Goal: Book appointment/travel/reservation

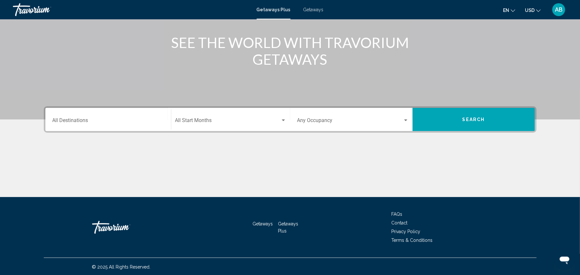
click at [78, 117] on div "Destination All Destinations" at bounding box center [107, 119] width 111 height 20
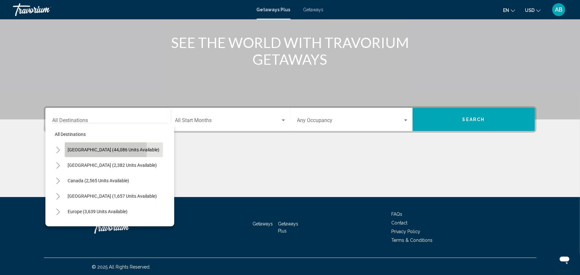
click at [75, 150] on span "[GEOGRAPHIC_DATA] (44,086 units available)" at bounding box center [114, 149] width 92 height 5
type input "**********"
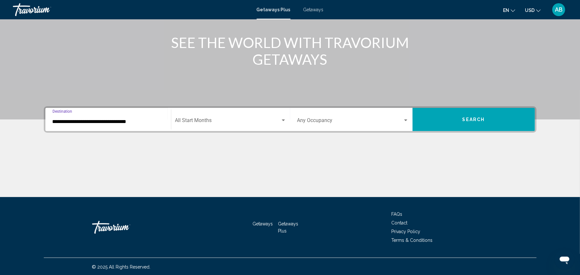
click at [232, 120] on span "Search widget" at bounding box center [227, 122] width 105 height 6
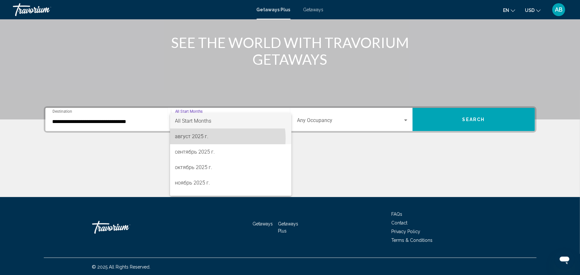
click at [217, 138] on span "август 2025 г." at bounding box center [230, 136] width 111 height 15
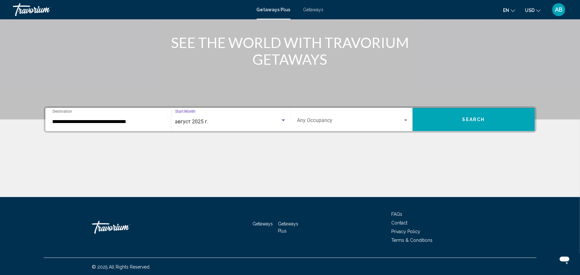
click at [458, 120] on button "Search" at bounding box center [473, 119] width 122 height 23
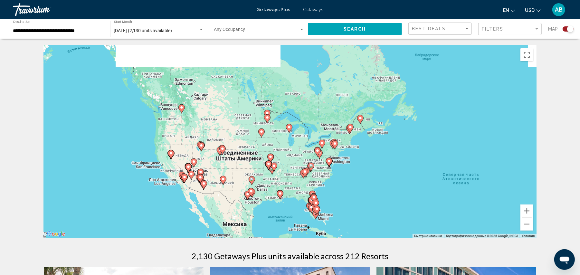
drag, startPoint x: 90, startPoint y: 168, endPoint x: 183, endPoint y: 186, distance: 94.2
click at [183, 187] on div "Чтобы активировать перетаскивание с помощью клавиатуры, нажмите Alt + Ввод. Пос…" at bounding box center [290, 141] width 493 height 193
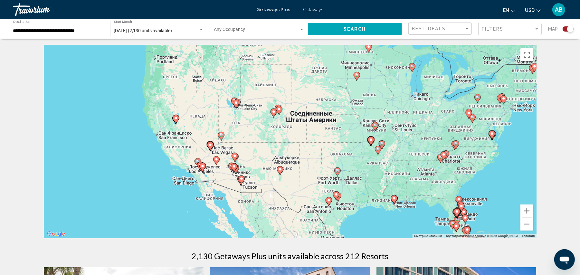
drag, startPoint x: 161, startPoint y: 175, endPoint x: 159, endPoint y: 151, distance: 24.3
click at [159, 151] on div "Чтобы активировать перетаскивание с помощью клавиатуры, нажмите Alt + Ввод. Пос…" at bounding box center [290, 141] width 493 height 193
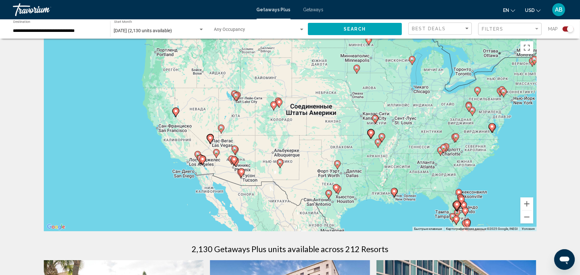
scroll to position [3, 0]
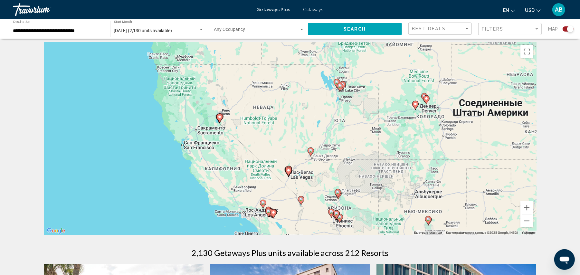
drag, startPoint x: 209, startPoint y: 153, endPoint x: 319, endPoint y: 197, distance: 118.6
click at [319, 197] on div "Чтобы активировать перетаскивание с помощью клавиатуры, нажмите Alt + Ввод. Пос…" at bounding box center [290, 138] width 493 height 193
click at [287, 168] on icon "Main content" at bounding box center [288, 171] width 6 height 8
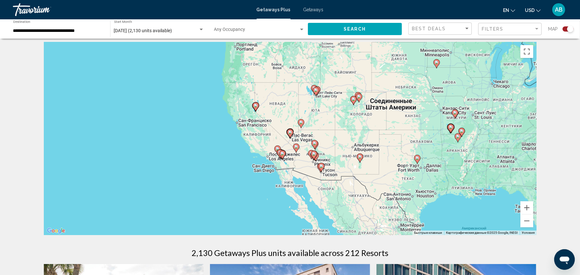
click at [290, 137] on icon "Main content" at bounding box center [290, 133] width 6 height 8
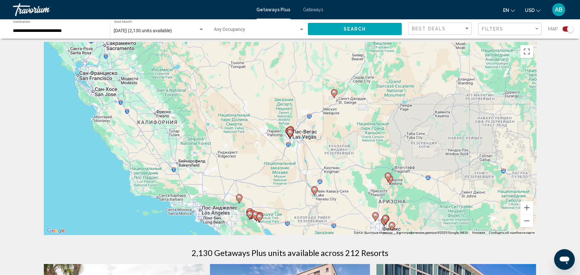
click at [290, 132] on image "Main content" at bounding box center [290, 132] width 4 height 4
type input "**********"
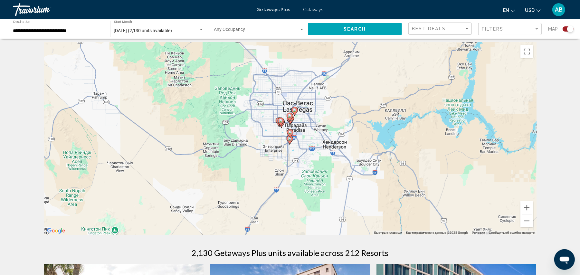
click at [361, 30] on span "Search" at bounding box center [355, 29] width 23 height 5
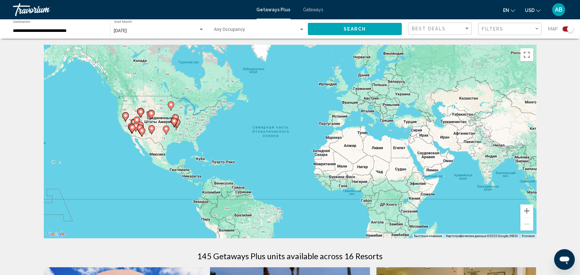
click at [69, 32] on input "**********" at bounding box center [58, 30] width 90 height 5
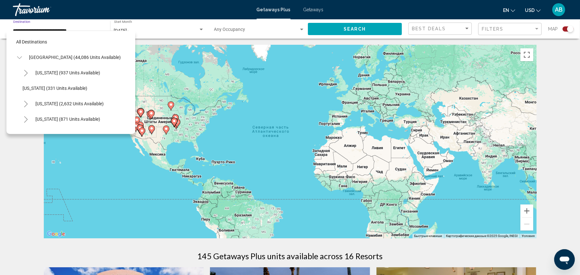
scroll to position [351, 0]
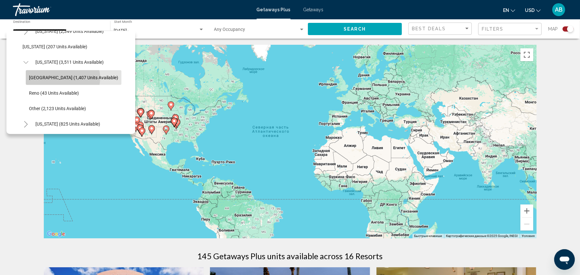
click at [62, 78] on span "[GEOGRAPHIC_DATA] (1,407 units available)" at bounding box center [73, 77] width 89 height 5
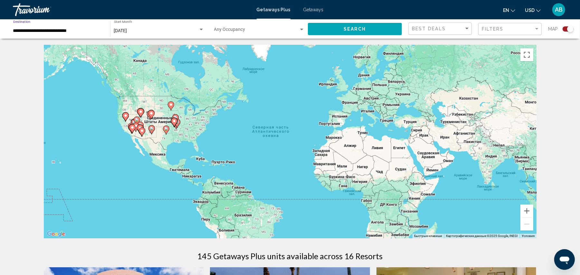
click at [347, 32] on button "Search" at bounding box center [355, 29] width 94 height 12
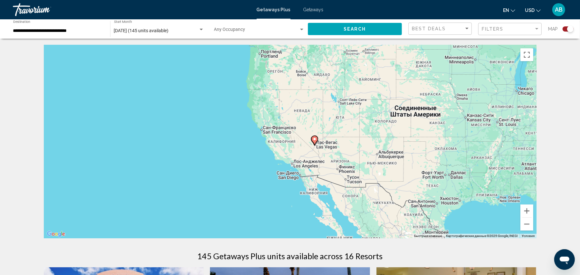
click at [315, 140] on image "Main content" at bounding box center [315, 139] width 4 height 4
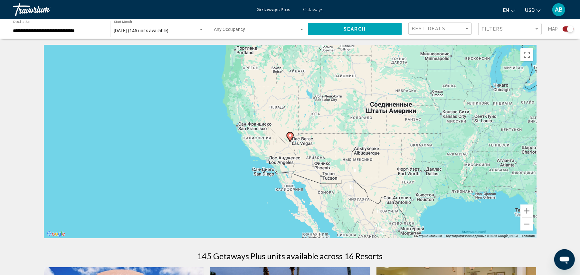
click at [290, 139] on icon "Main content" at bounding box center [290, 137] width 6 height 8
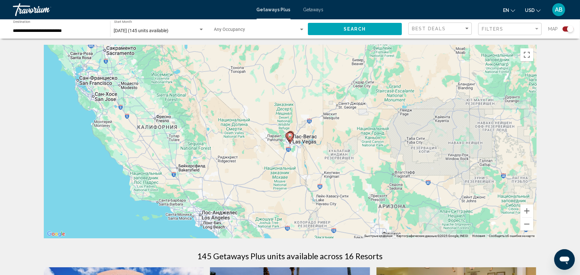
click at [290, 136] on image "Main content" at bounding box center [290, 136] width 4 height 4
type input "**********"
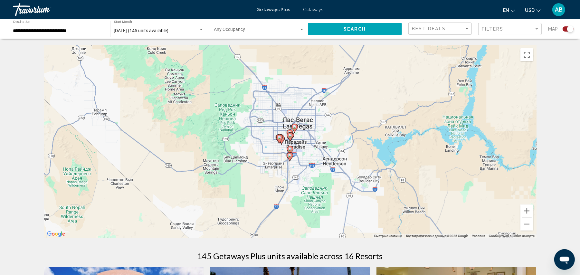
click at [290, 156] on image "Main content" at bounding box center [290, 156] width 4 height 4
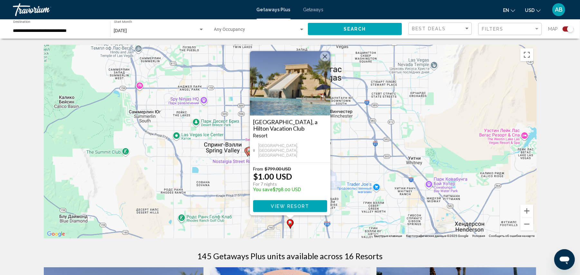
click at [323, 60] on button "Закрыть" at bounding box center [325, 57] width 10 height 10
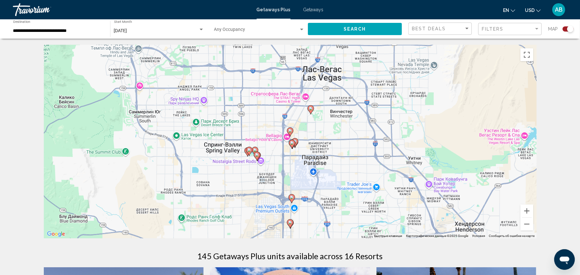
click at [290, 197] on icon "Main content" at bounding box center [291, 198] width 6 height 8
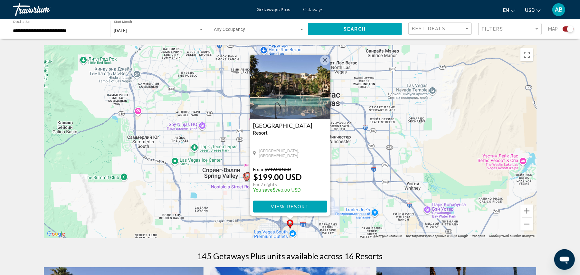
click at [327, 57] on button "Закрыть" at bounding box center [325, 60] width 10 height 10
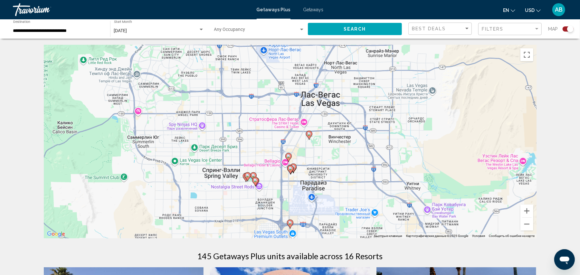
click at [496, 26] on div "Filters" at bounding box center [511, 29] width 58 height 12
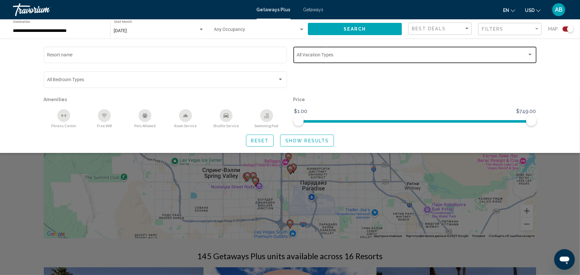
click at [315, 61] on div "Vacation Types All Vacation Types" at bounding box center [415, 54] width 236 height 18
click at [335, 89] on div at bounding box center [290, 137] width 580 height 275
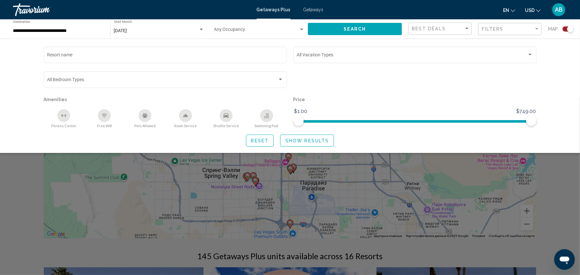
click at [388, 199] on div "Search widget" at bounding box center [290, 186] width 580 height 178
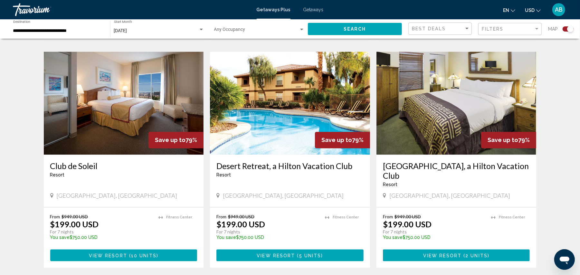
scroll to position [915, 0]
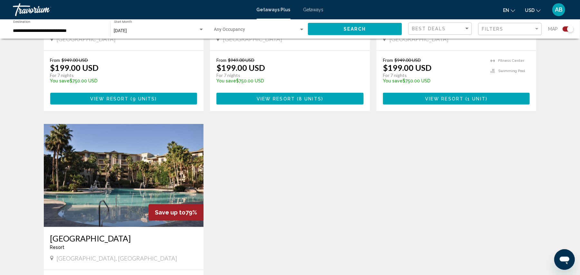
scroll to position [545, 0]
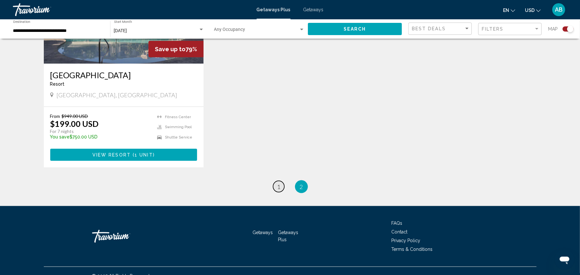
click at [279, 183] on span "1" at bounding box center [278, 186] width 3 height 7
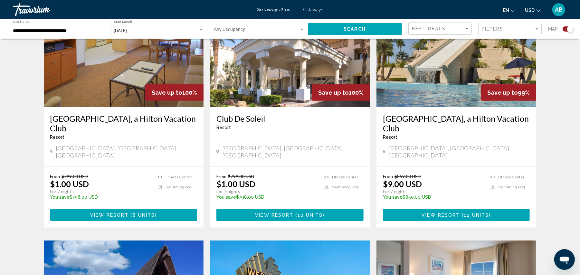
scroll to position [499, 0]
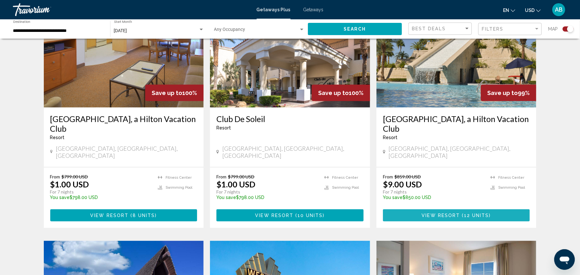
click at [411, 209] on button "View Resort ( 12 units )" at bounding box center [456, 215] width 147 height 12
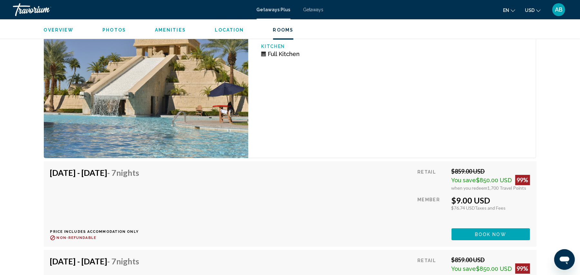
scroll to position [1473, 0]
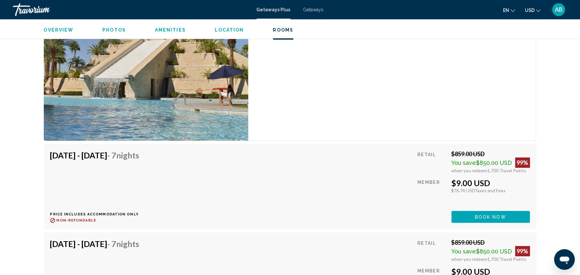
scroll to position [1503, 0]
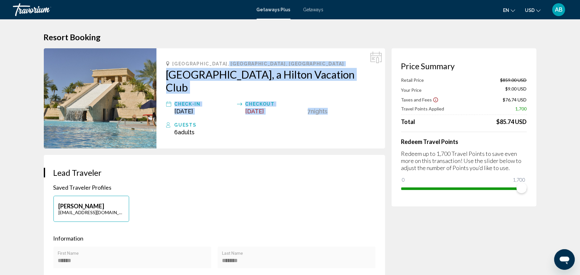
drag, startPoint x: 366, startPoint y: 85, endPoint x: 233, endPoint y: 66, distance: 133.7
click at [233, 66] on div "Las Vegas, NV, USA Cancun Las Vegas, a Hilton Vacation Club Check-In Aug 22, 20…" at bounding box center [270, 98] width 229 height 100
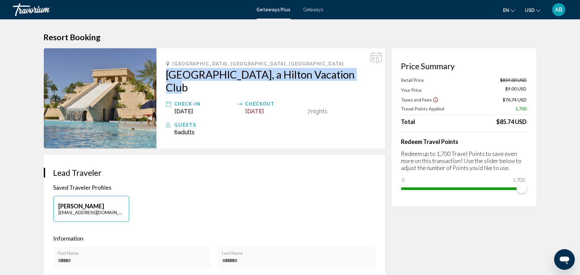
drag, startPoint x: 161, startPoint y: 77, endPoint x: 357, endPoint y: 80, distance: 196.1
click at [357, 80] on div "Las Vegas, NV, USA Cancun Las Vegas, a Hilton Vacation Club Check-In Aug 22, 20…" at bounding box center [270, 98] width 229 height 100
copy h2 "[GEOGRAPHIC_DATA], a Hilton Vacation Club"
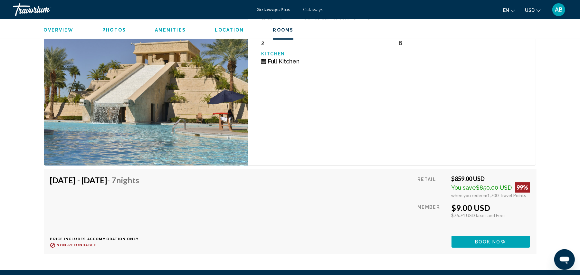
scroll to position [1414, 0]
